Goal: Information Seeking & Learning: Learn about a topic

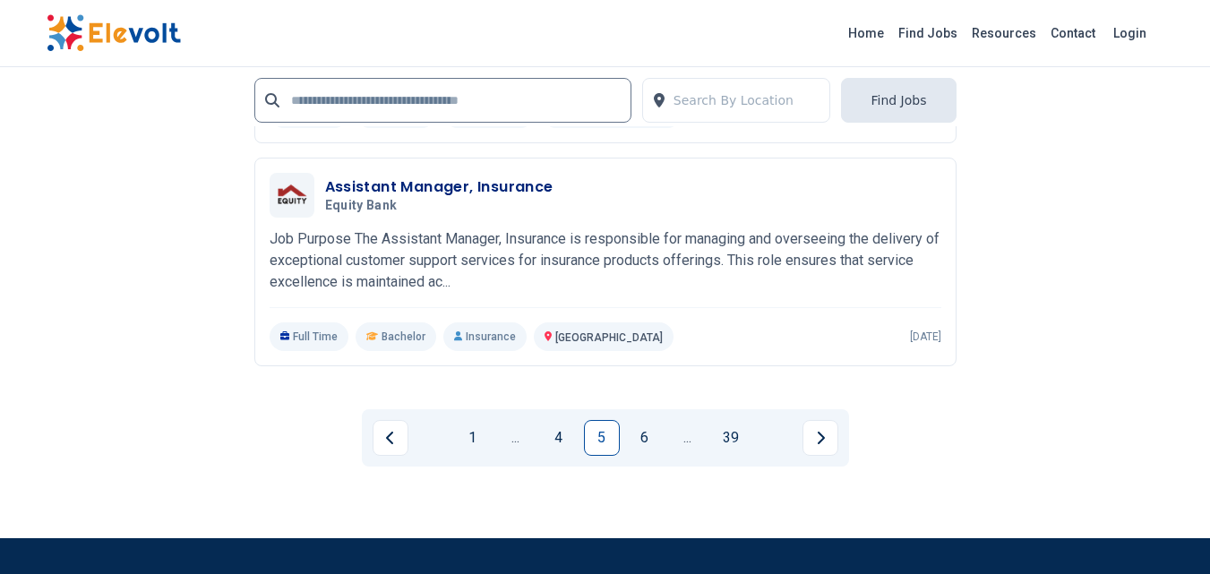
scroll to position [4031, 0]
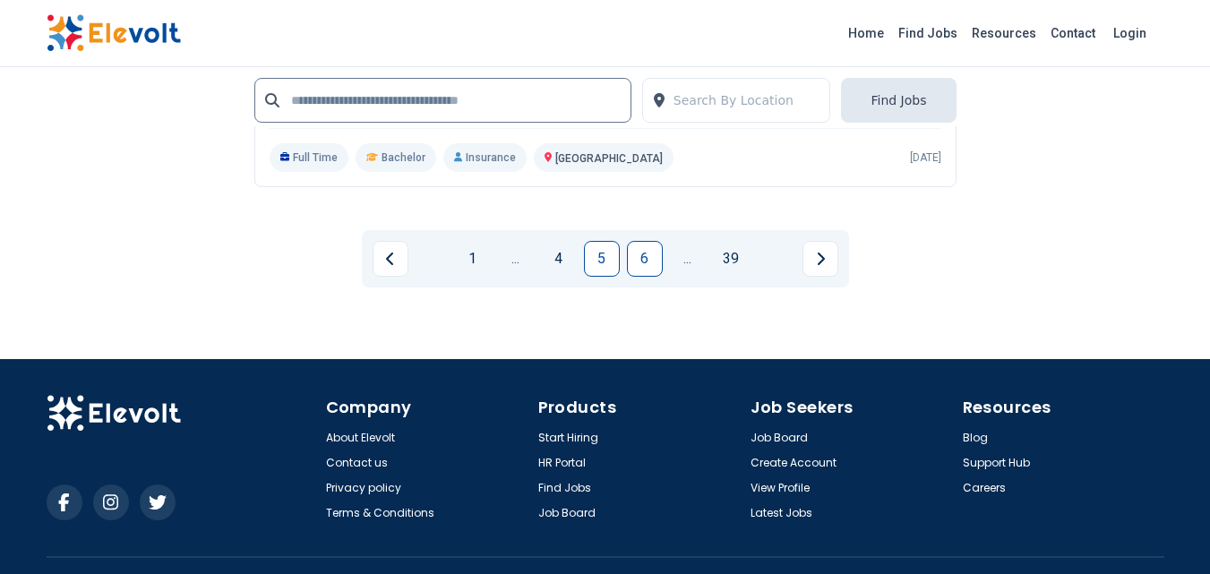
click at [644, 241] on link "6" at bounding box center [645, 259] width 36 height 36
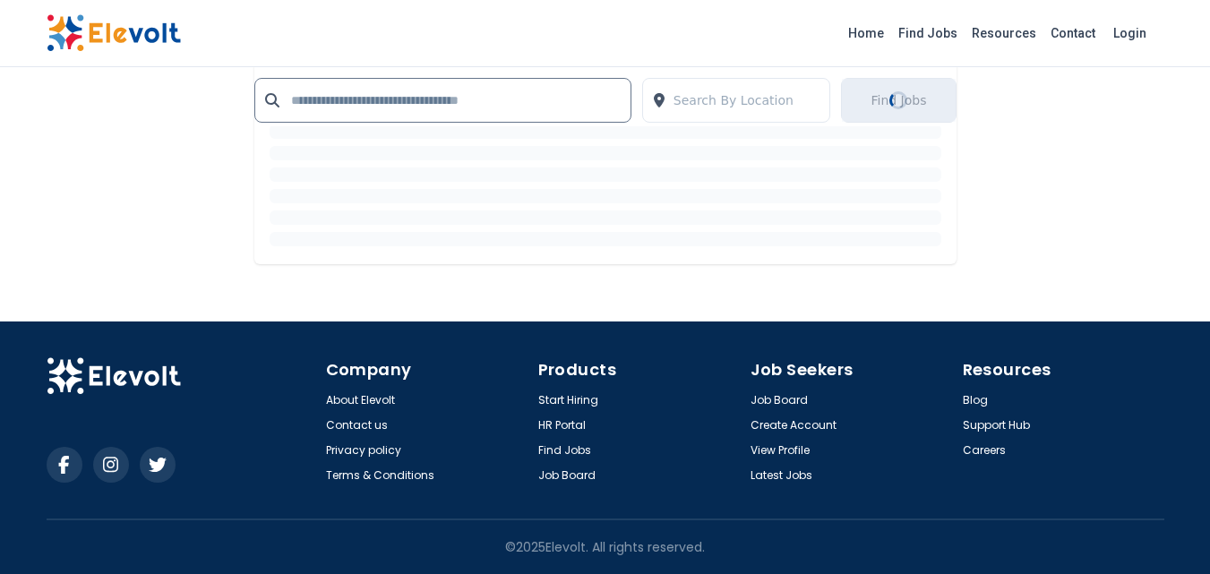
scroll to position [0, 0]
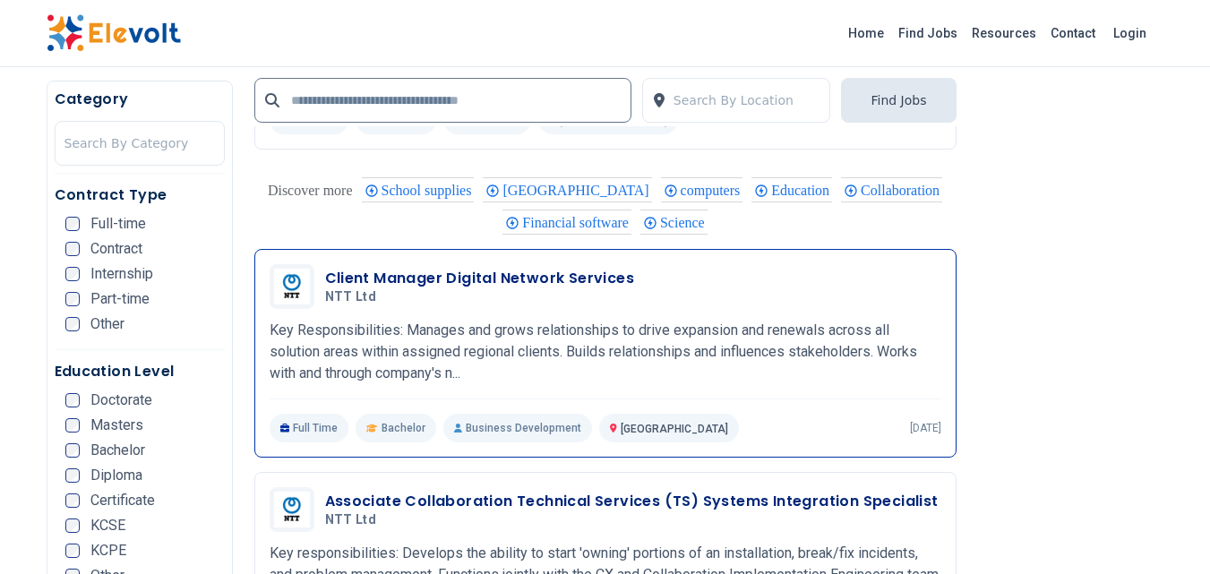
scroll to position [2777, 0]
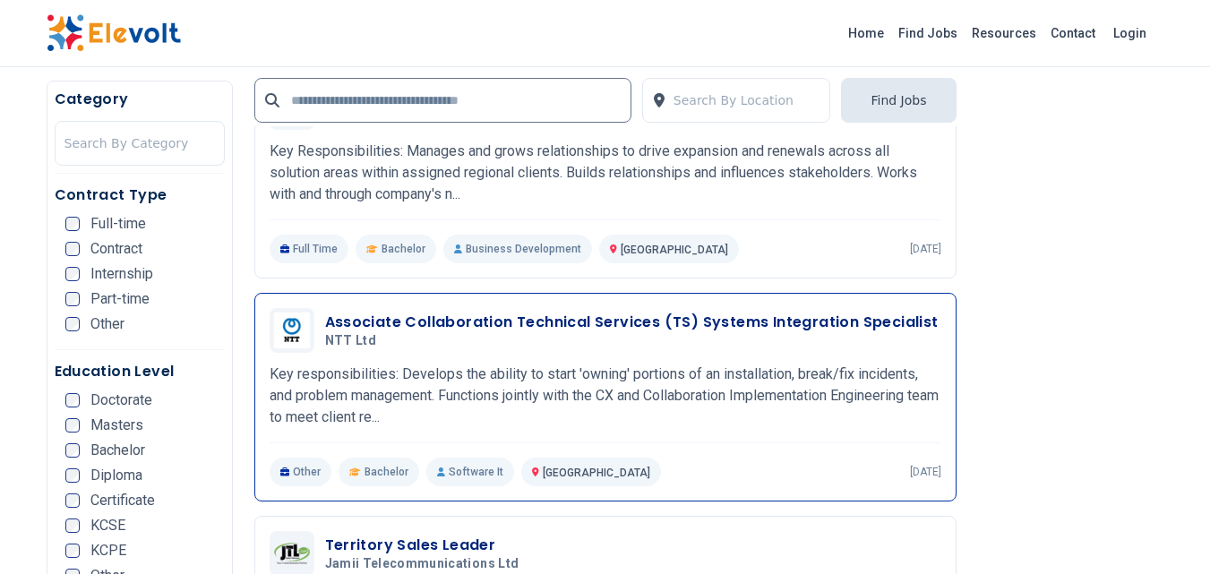
click at [427, 347] on h5 "NTT Ltd" at bounding box center [628, 341] width 606 height 16
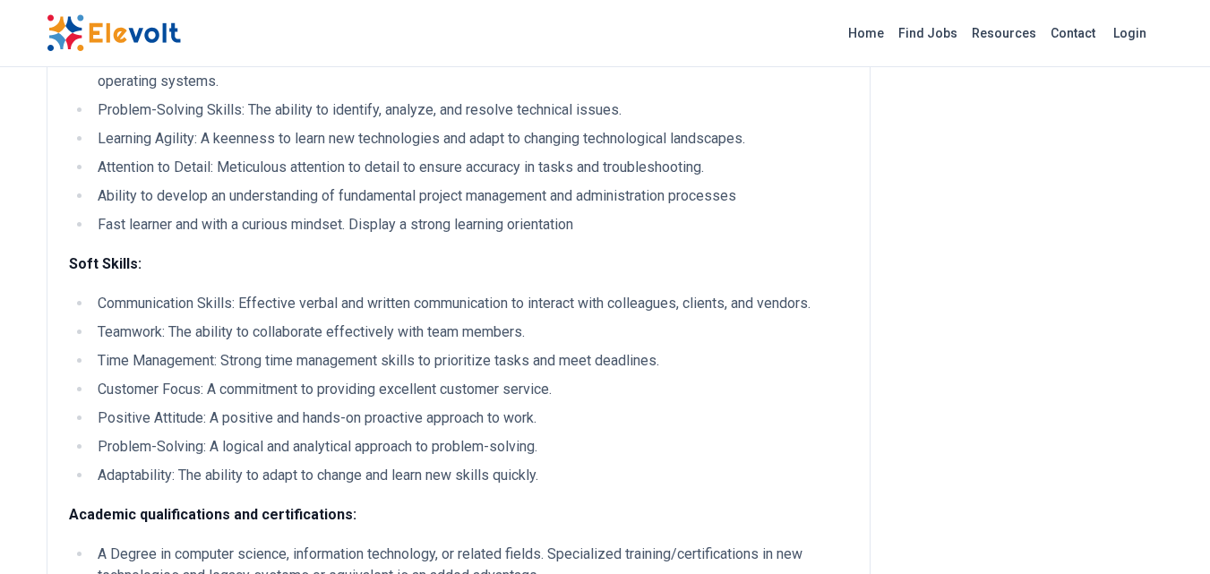
scroll to position [806, 0]
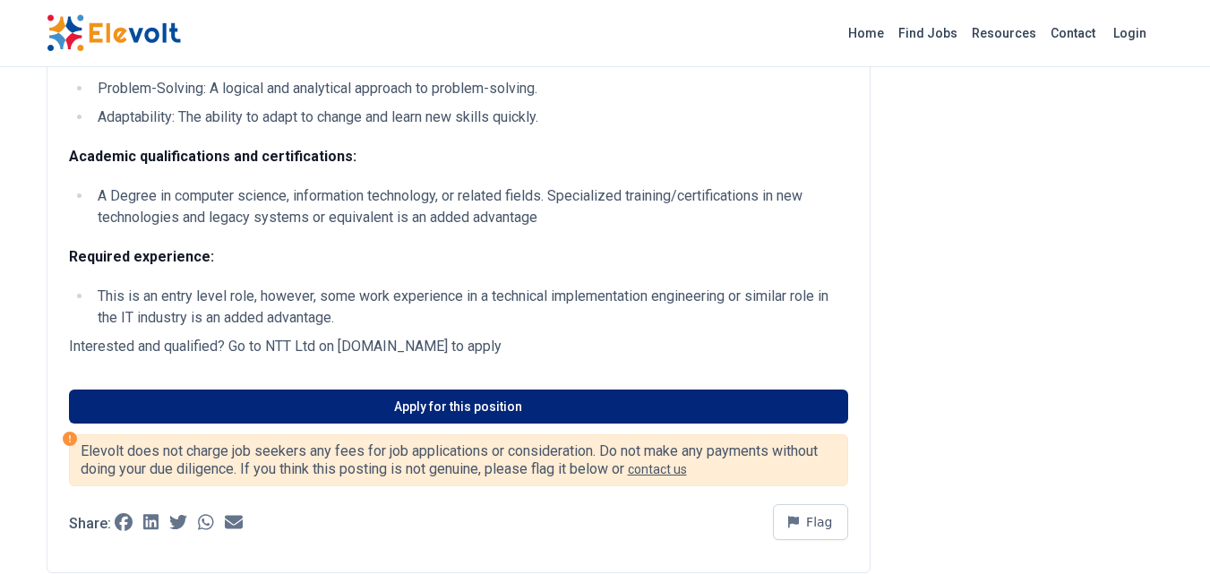
click at [409, 405] on link "Apply for this position" at bounding box center [458, 407] width 779 height 34
